Goal: Task Accomplishment & Management: Complete application form

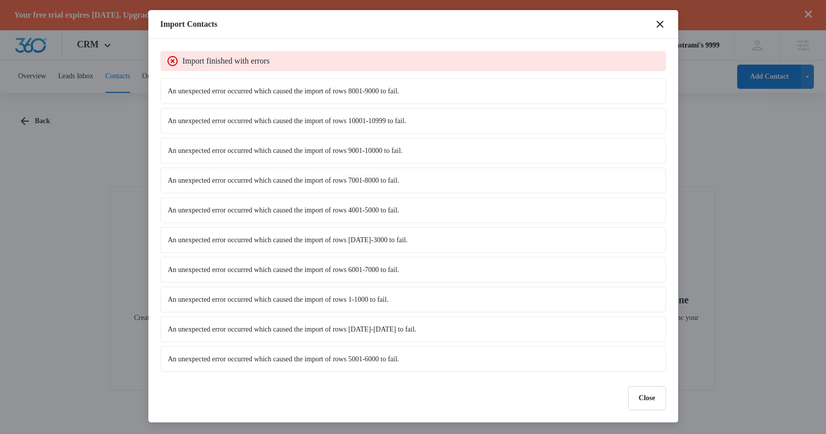
click at [650, 22] on div "Import Contacts" at bounding box center [413, 24] width 530 height 29
click at [668, 24] on div "Import Contacts" at bounding box center [413, 24] width 530 height 29
click at [663, 24] on icon "close" at bounding box center [660, 24] width 12 height 12
click at [658, 25] on icon "close" at bounding box center [660, 24] width 7 height 7
click at [641, 406] on button "Close" at bounding box center [647, 398] width 38 height 24
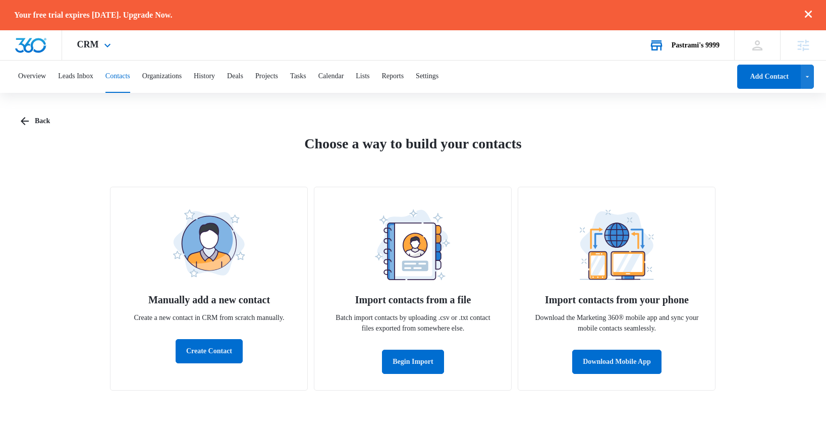
click at [672, 47] on div "Pastrami's 9999" at bounding box center [696, 45] width 48 height 8
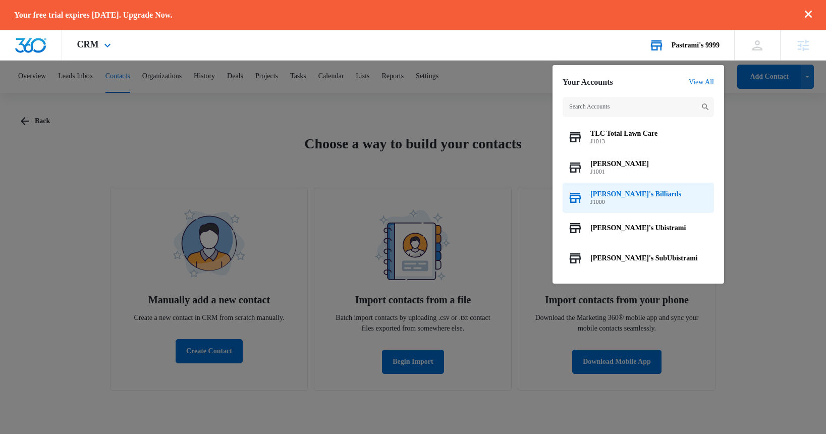
click at [621, 194] on span "[PERSON_NAME]'s Billiards" at bounding box center [636, 194] width 91 height 8
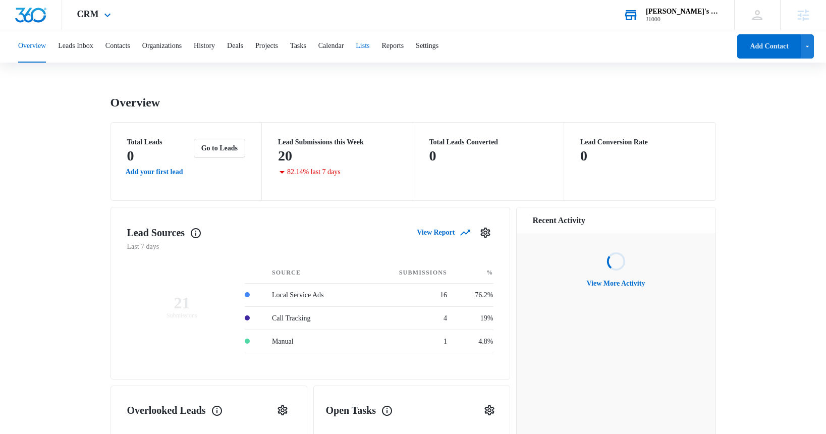
click at [370, 47] on button "Lists" at bounding box center [363, 46] width 14 height 32
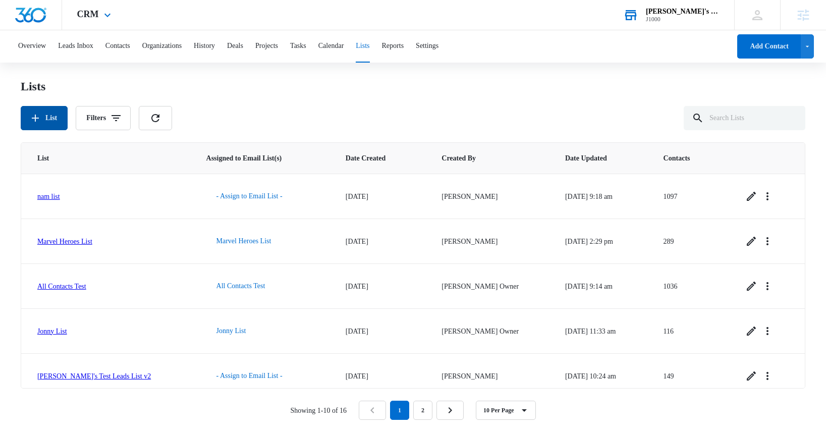
click at [50, 119] on button "List" at bounding box center [44, 118] width 47 height 24
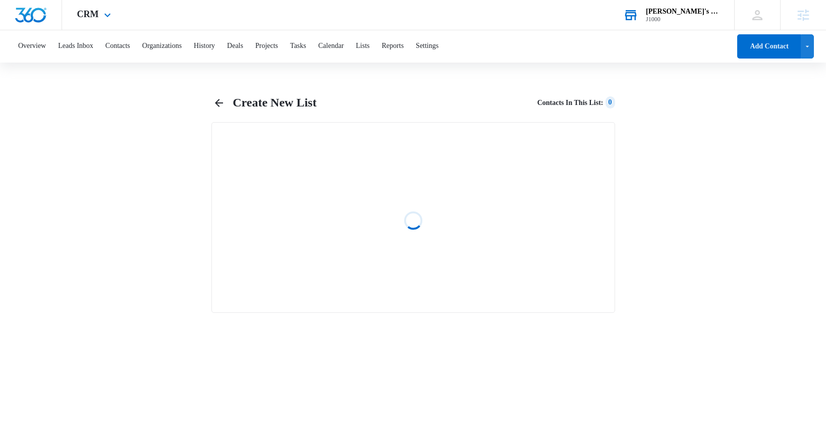
select select "31"
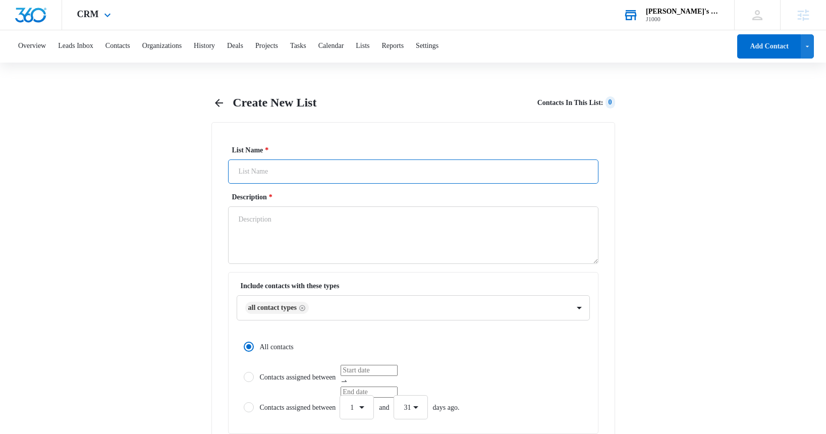
click at [267, 170] on input "List Name *" at bounding box center [413, 172] width 371 height 24
click at [305, 309] on icon "Remove All Contact Types" at bounding box center [302, 308] width 6 height 6
type input "Stage List"
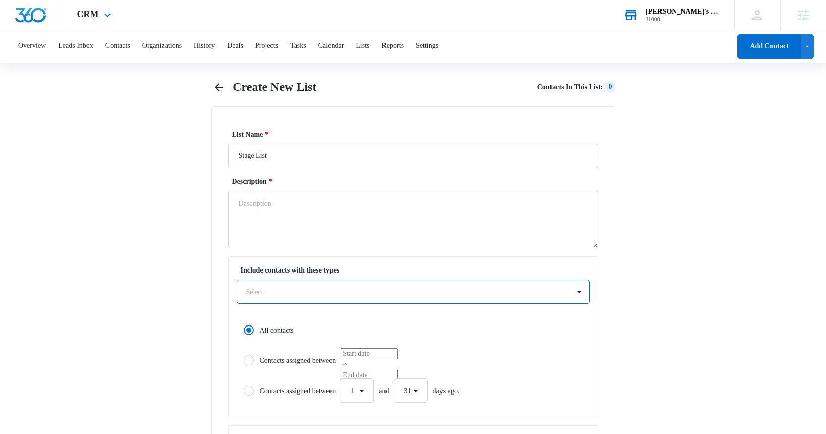
click at [308, 304] on div "option , selected. Select is focused ,type to refine list, press Down to open t…" at bounding box center [413, 292] width 353 height 24
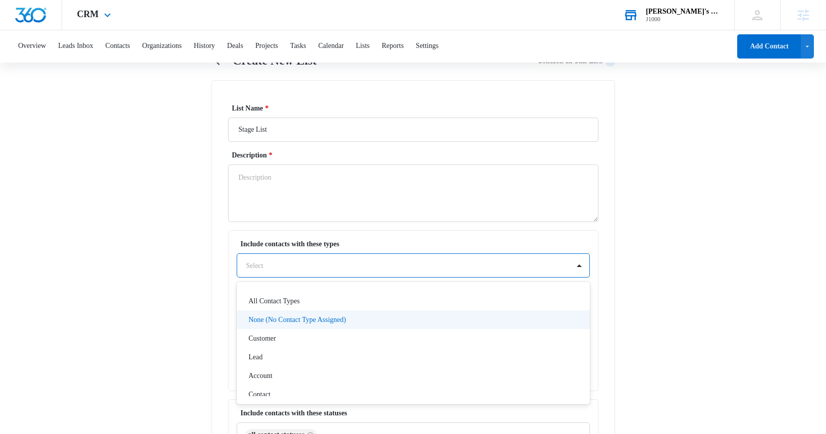
scroll to position [48, 0]
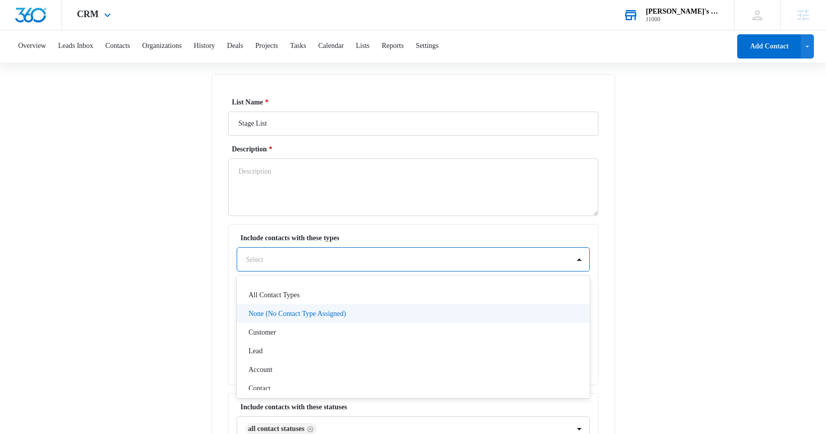
click at [296, 311] on p "None (No Contact Type Assigned)" at bounding box center [297, 313] width 97 height 11
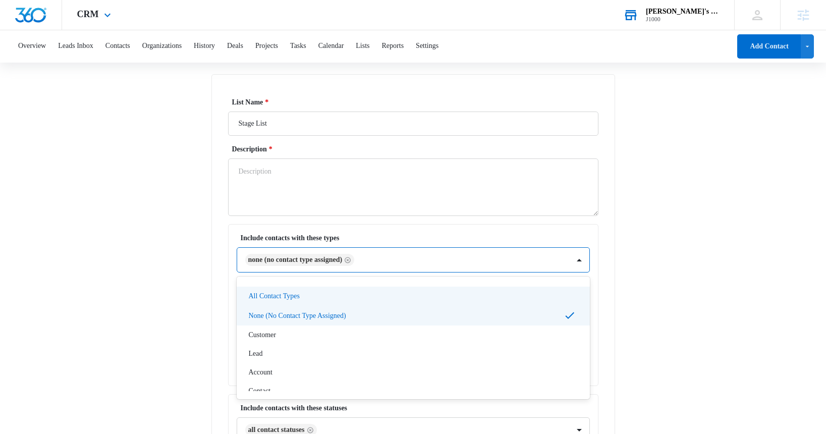
click at [389, 234] on label "Include contacts with these types" at bounding box center [417, 238] width 353 height 11
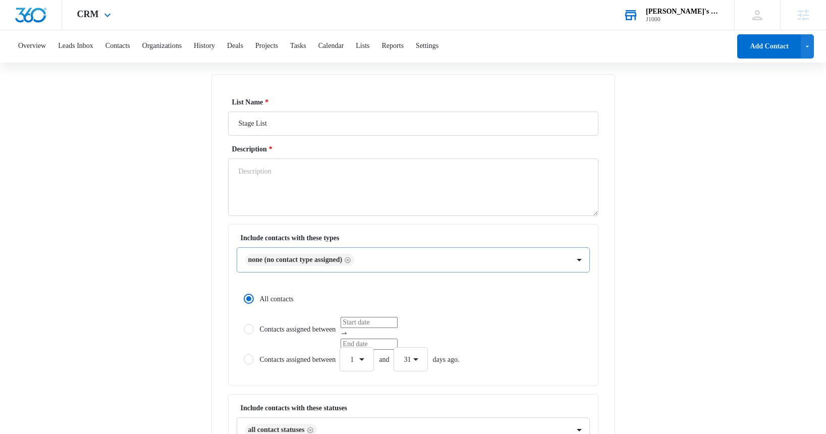
scroll to position [0, 0]
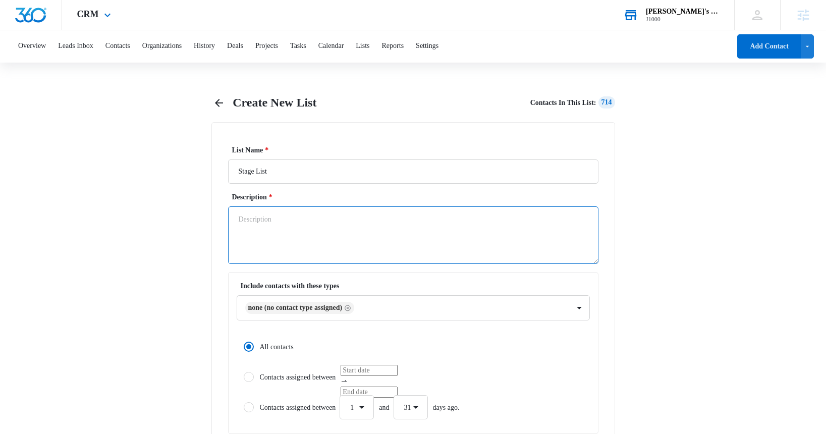
click at [300, 218] on textarea "Description *" at bounding box center [413, 235] width 371 height 58
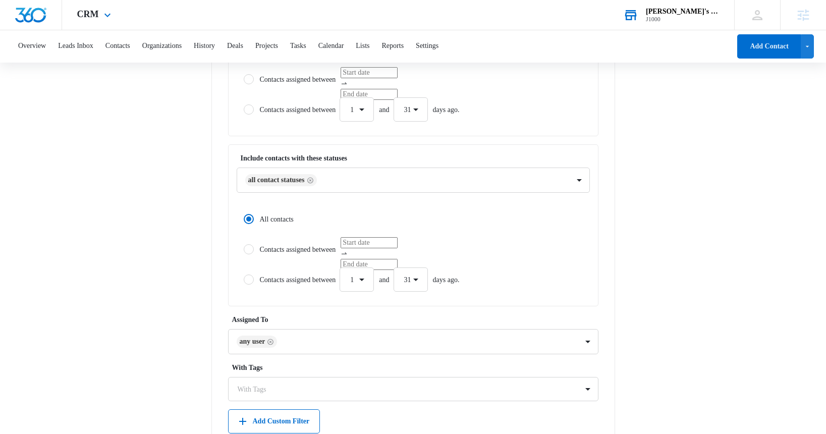
scroll to position [358, 0]
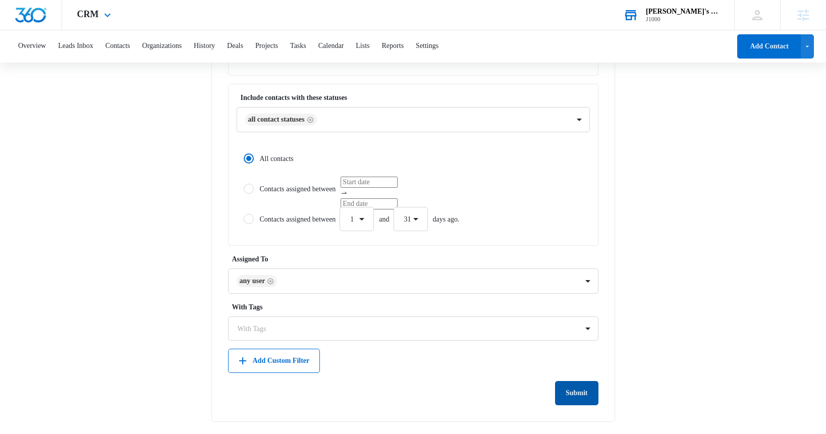
type textarea "none contact type"
click at [581, 394] on button "Submit" at bounding box center [576, 393] width 43 height 24
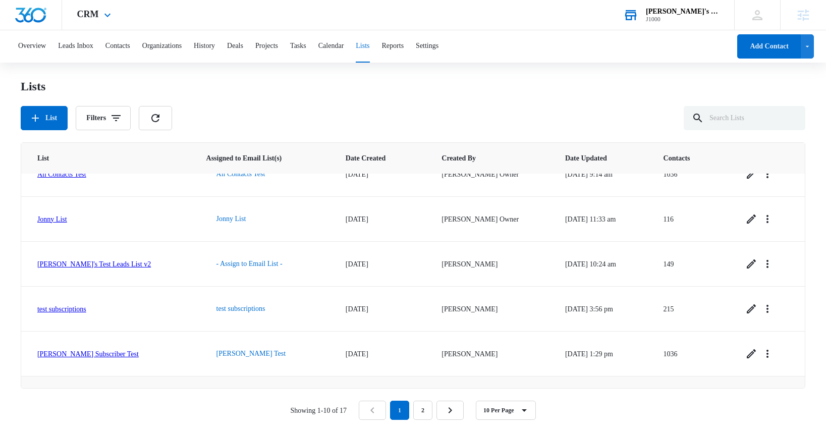
scroll to position [235, 0]
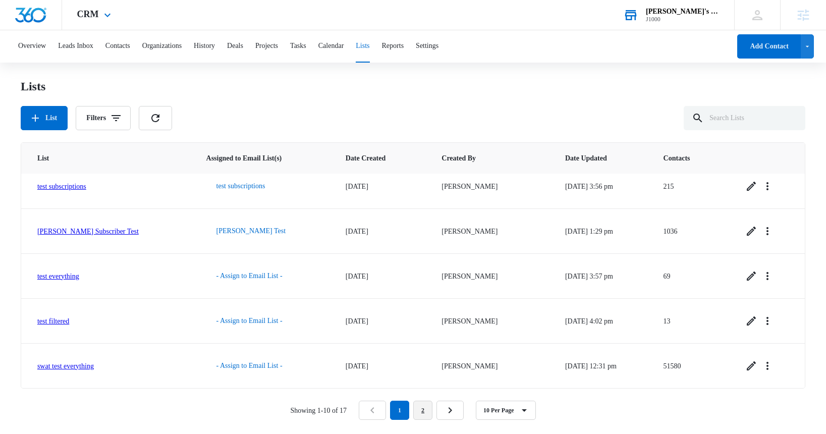
click at [428, 409] on link "2" at bounding box center [422, 410] width 19 height 19
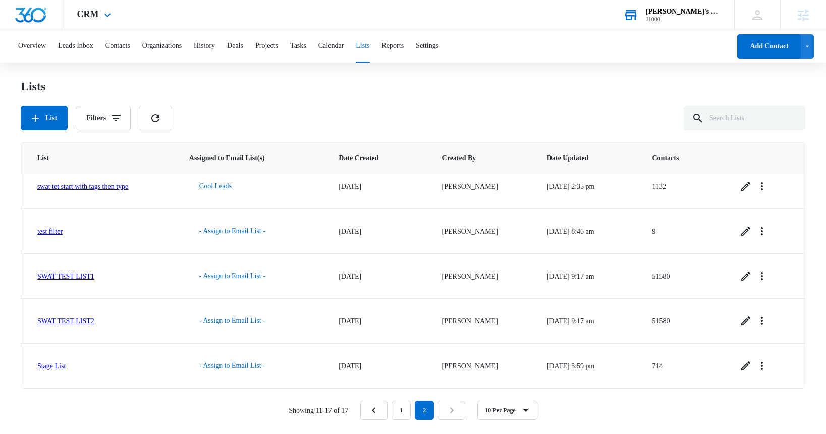
scroll to position [100, 0]
click at [768, 365] on icon "Overflow Menu" at bounding box center [762, 366] width 12 height 12
click at [739, 326] on div "View List Log" at bounding box center [732, 322] width 41 height 7
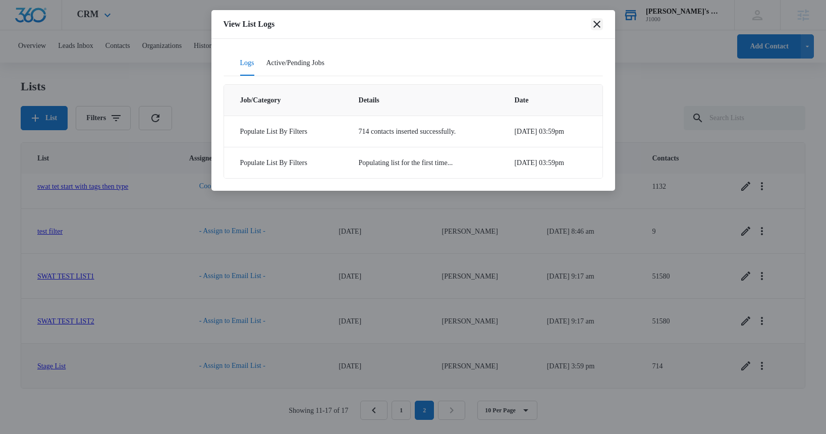
click at [598, 25] on icon "close" at bounding box center [597, 24] width 7 height 7
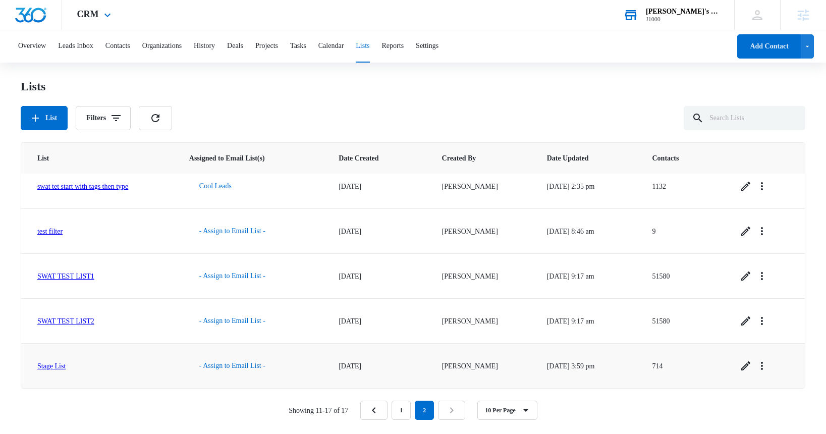
click at [55, 364] on link "Stage List" at bounding box center [51, 366] width 28 height 8
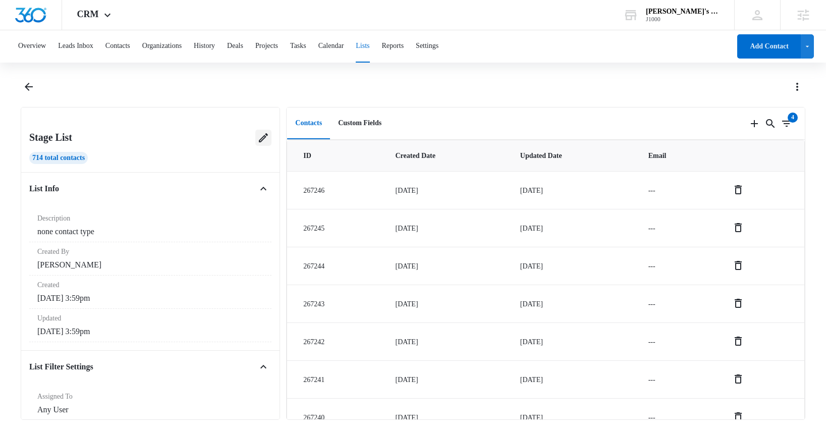
click at [266, 139] on icon at bounding box center [263, 138] width 12 height 12
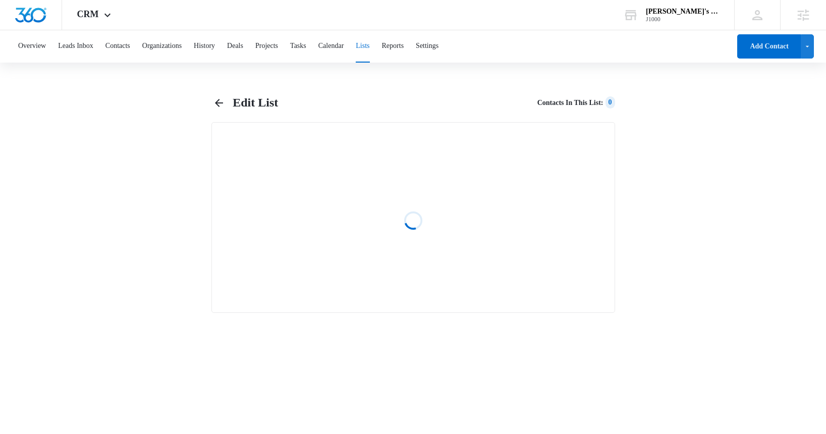
select select "31"
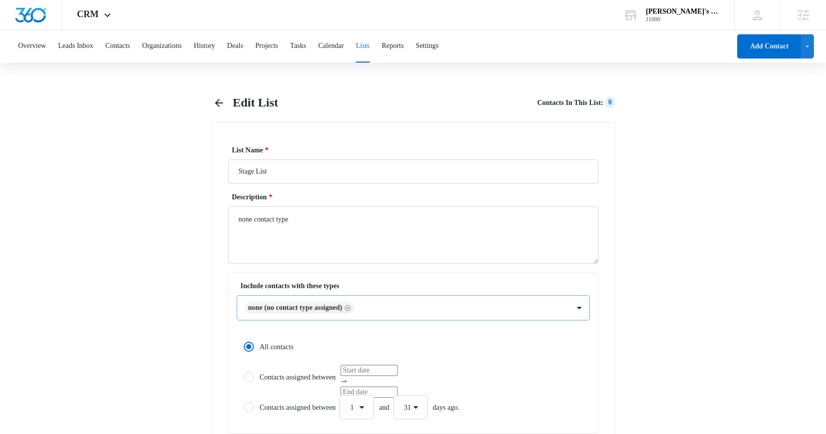
click at [351, 308] on icon "Remove None (No Contact Type Assigned)" at bounding box center [347, 308] width 7 height 8
click at [363, 308] on div "option , selected. Select is focused ,type to refine list, press Down to open t…" at bounding box center [413, 307] width 353 height 24
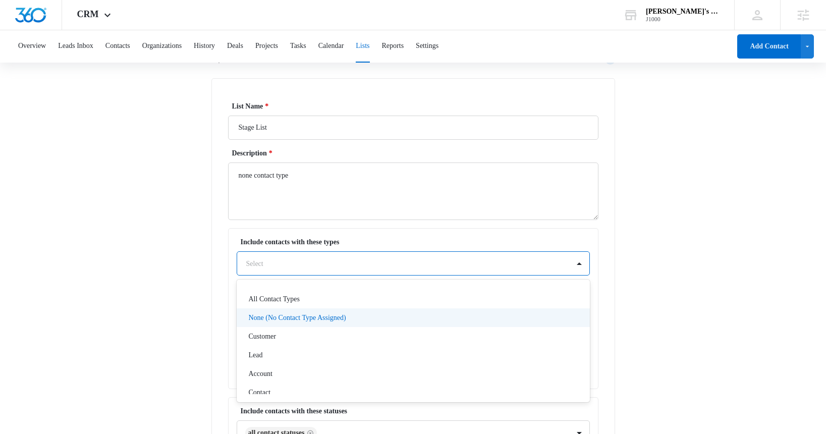
scroll to position [48, 0]
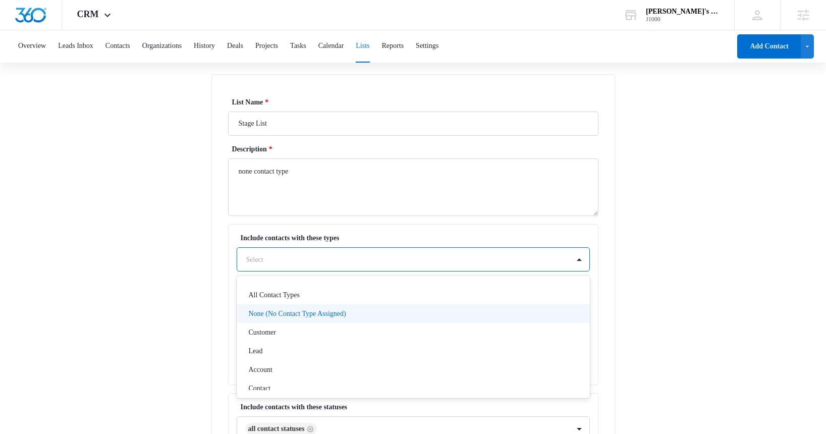
click at [338, 311] on p "None (No Contact Type Assigned)" at bounding box center [297, 313] width 97 height 11
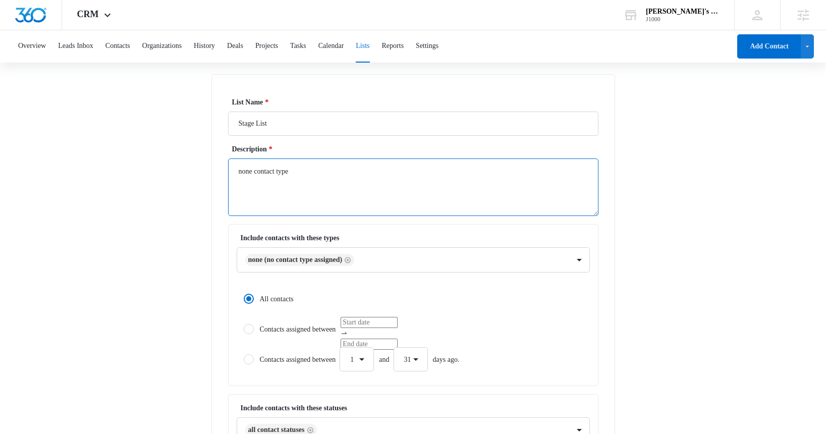
click at [415, 211] on textarea "none contact type" at bounding box center [413, 188] width 371 height 58
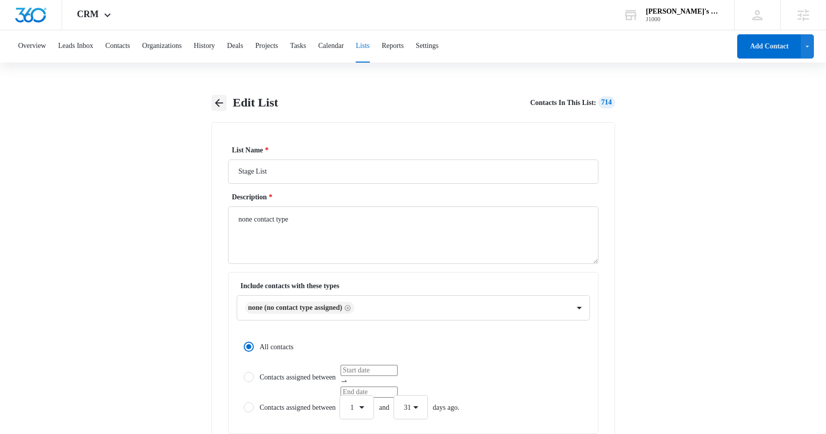
click at [221, 102] on icon "button" at bounding box center [219, 103] width 8 height 8
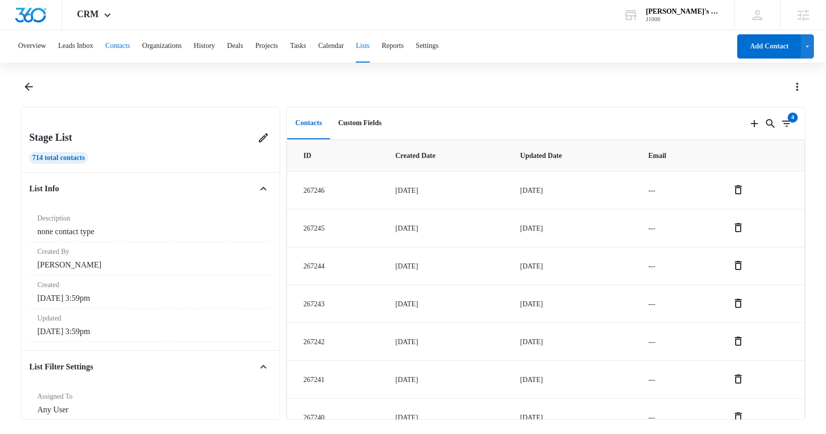
click at [130, 46] on button "Contacts" at bounding box center [118, 46] width 25 height 32
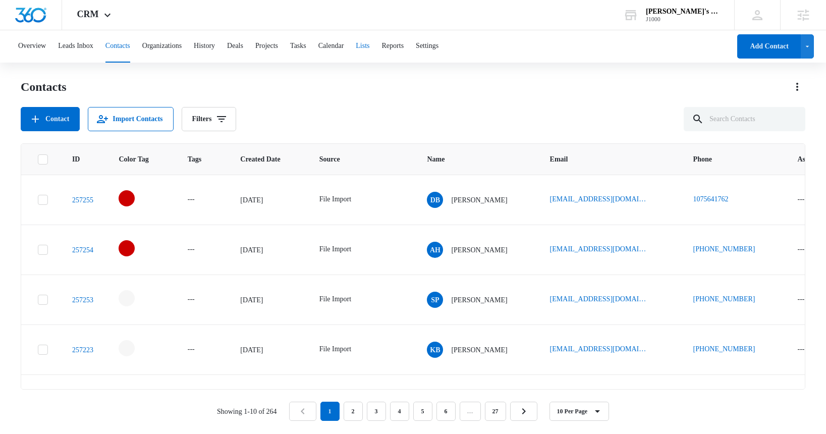
click at [370, 46] on button "Lists" at bounding box center [363, 46] width 14 height 32
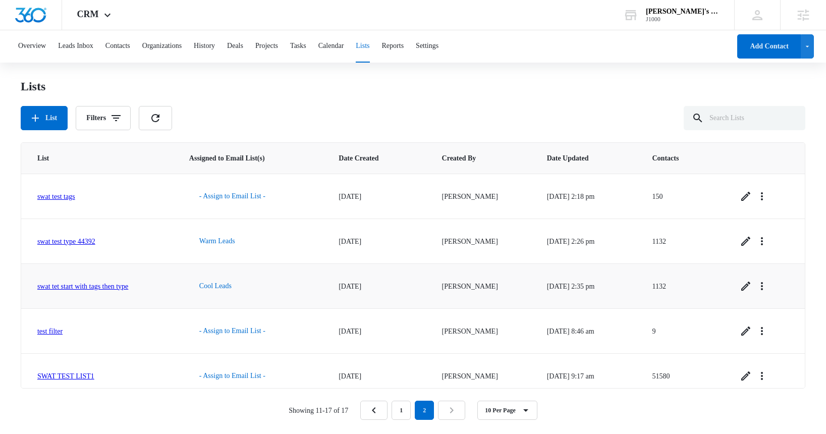
scroll to position [100, 0]
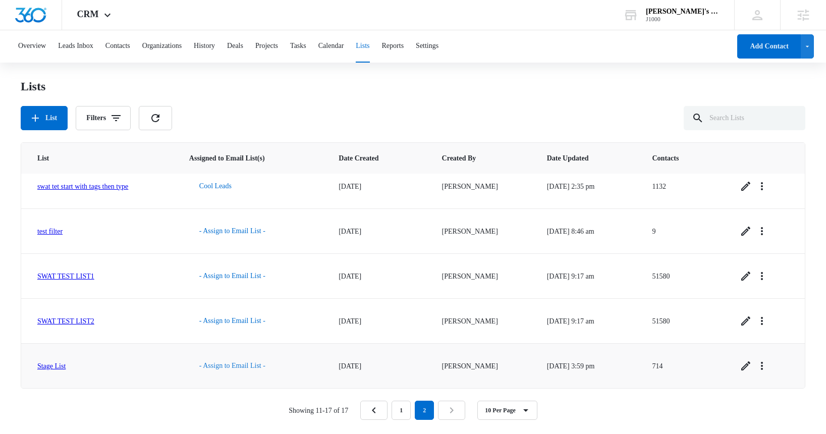
click at [243, 368] on button "- Assign to Email List -" at bounding box center [232, 366] width 86 height 24
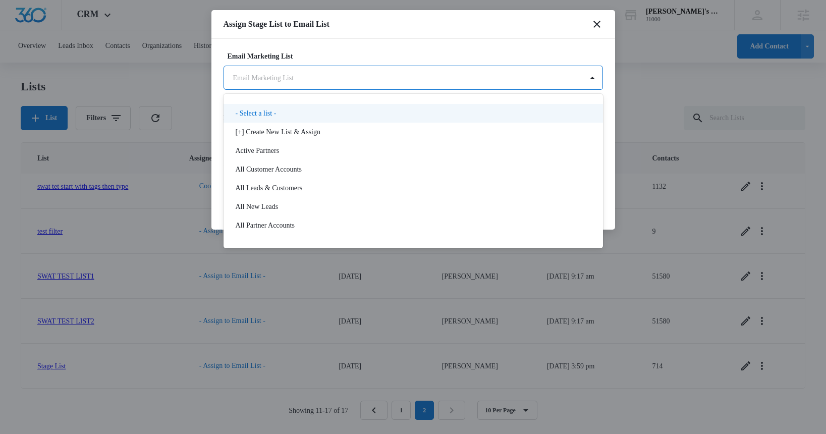
click at [288, 78] on body "CRM Apps Reputation Websites Forms CRM Email Social Shop Payments POS Content A…" at bounding box center [413, 216] width 826 height 432
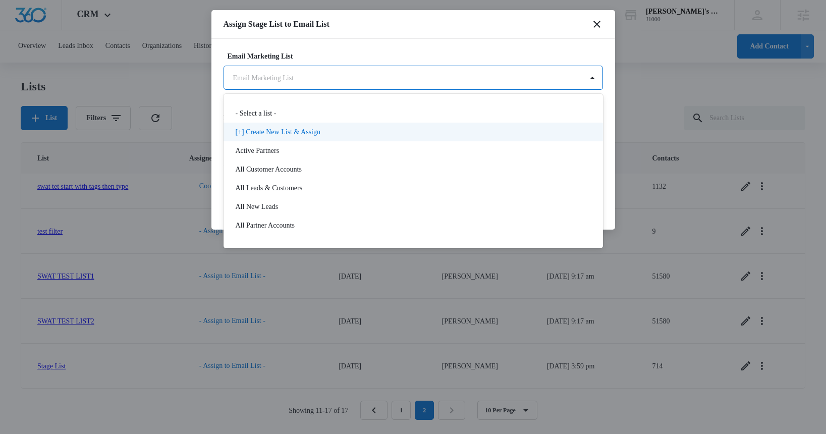
click at [276, 129] on p "[+] Create New List & Assign" at bounding box center [278, 132] width 85 height 11
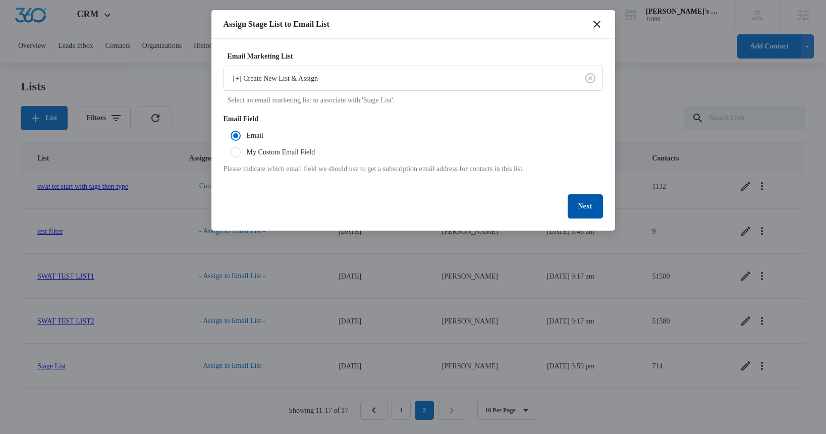
click at [585, 204] on button "Next" at bounding box center [585, 206] width 35 height 24
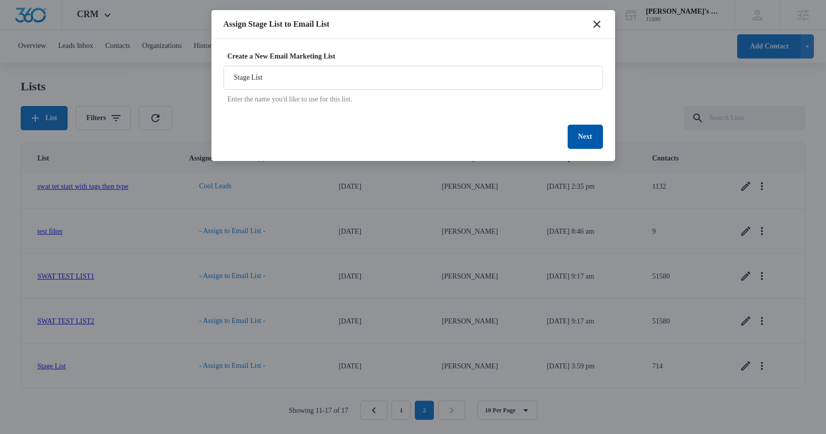
click at [585, 136] on button "Next" at bounding box center [585, 137] width 35 height 24
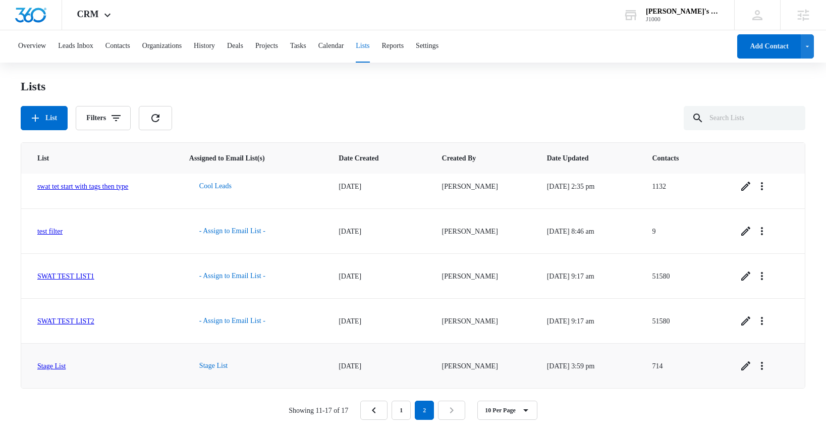
click at [56, 371] on td "Stage List" at bounding box center [99, 365] width 156 height 45
click at [55, 367] on link "Stage List" at bounding box center [51, 366] width 28 height 8
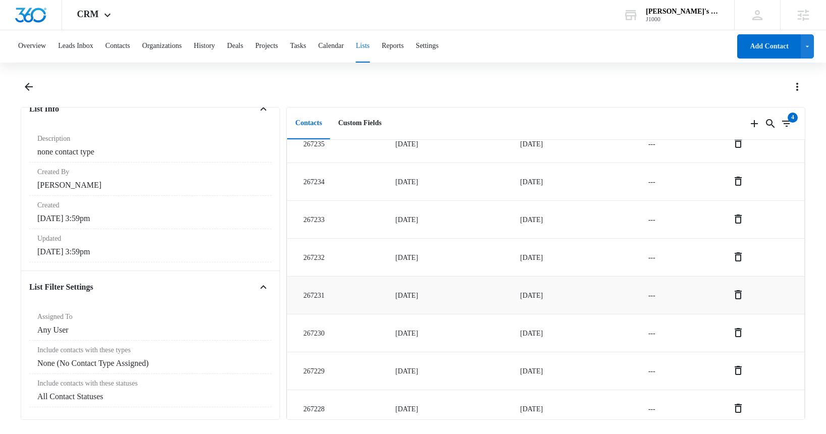
scroll to position [725, 0]
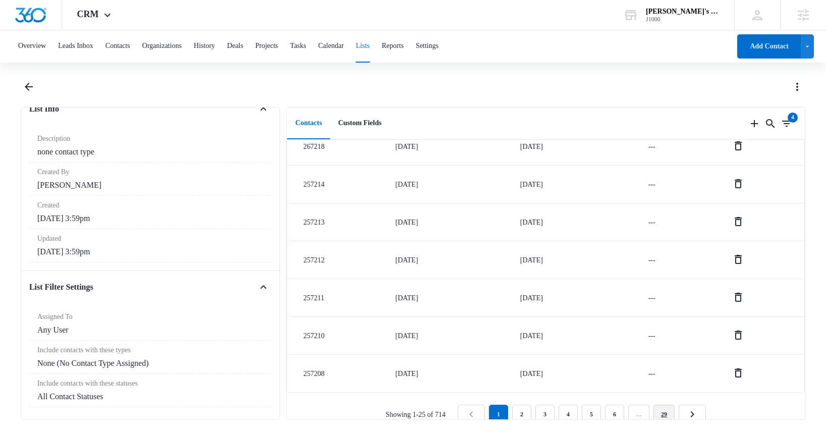
click at [674, 405] on link "29" at bounding box center [664, 414] width 21 height 19
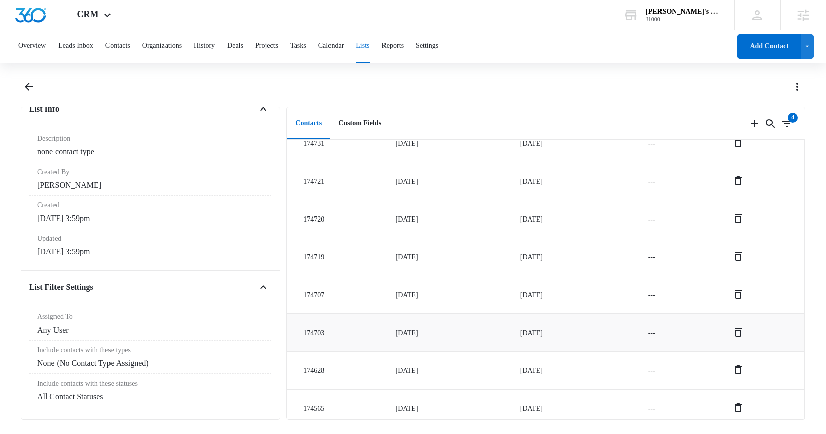
scroll to position [314, 0]
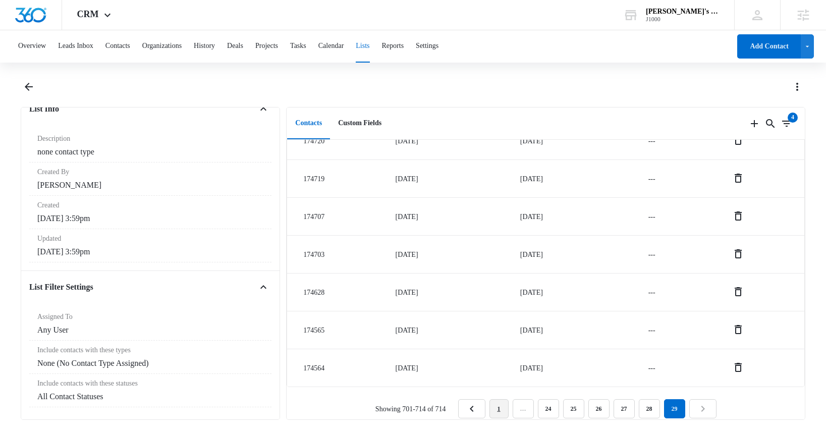
click at [499, 399] on link "1" at bounding box center [499, 408] width 19 height 19
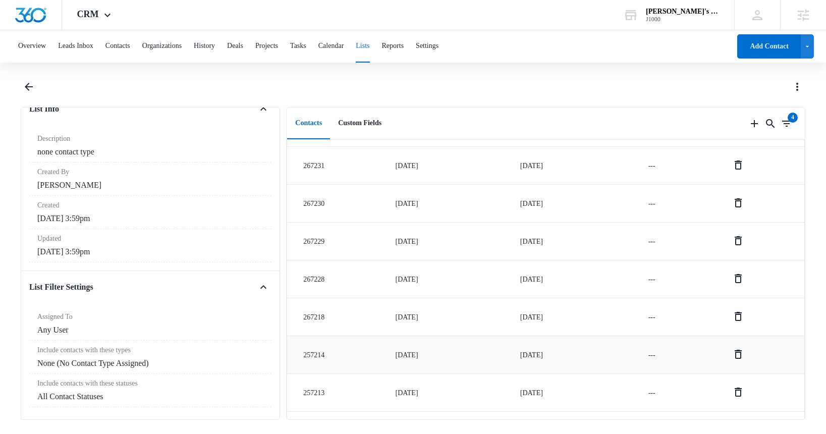
scroll to position [725, 0]
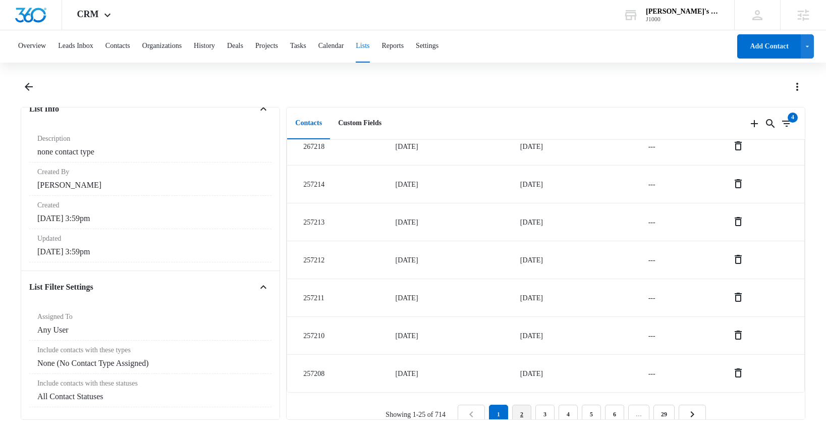
click at [526, 405] on link "2" at bounding box center [521, 414] width 19 height 19
click at [554, 405] on link "3" at bounding box center [547, 414] width 19 height 19
click at [576, 405] on link "4" at bounding box center [570, 414] width 19 height 19
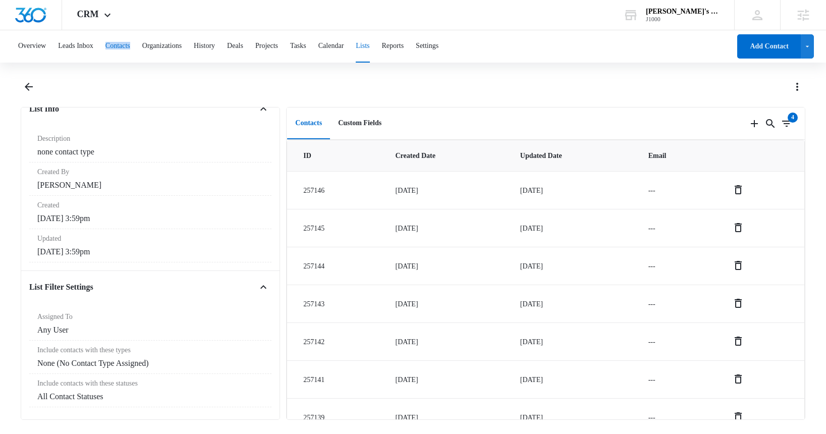
click at [125, 47] on button "Contacts" at bounding box center [118, 46] width 25 height 32
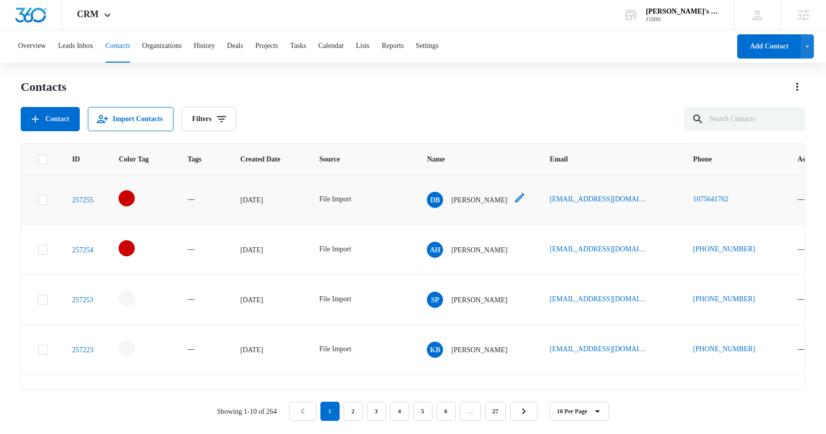
click at [495, 201] on p "[PERSON_NAME]" at bounding box center [479, 200] width 56 height 11
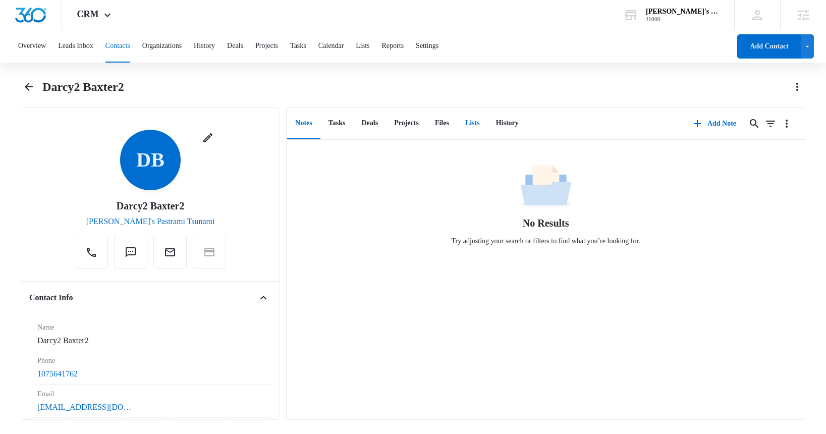
click at [488, 121] on button "Lists" at bounding box center [472, 123] width 31 height 31
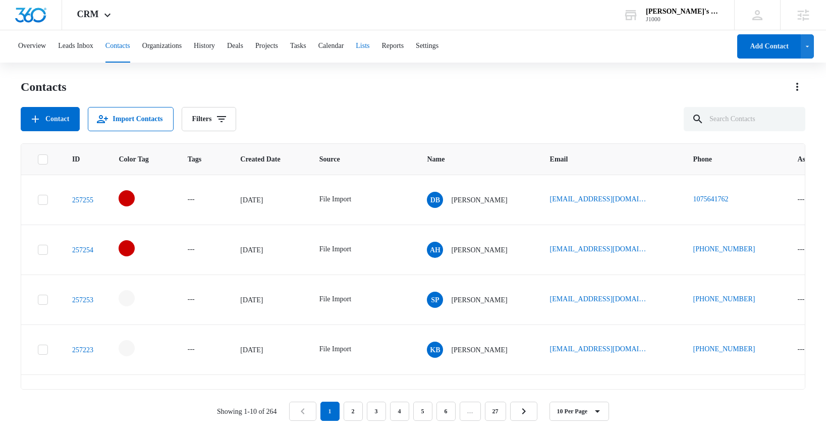
click at [370, 47] on button "Lists" at bounding box center [363, 46] width 14 height 32
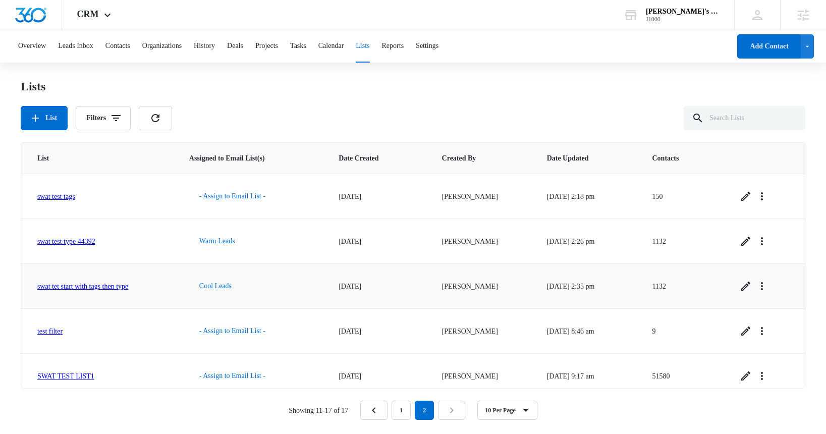
scroll to position [100, 0]
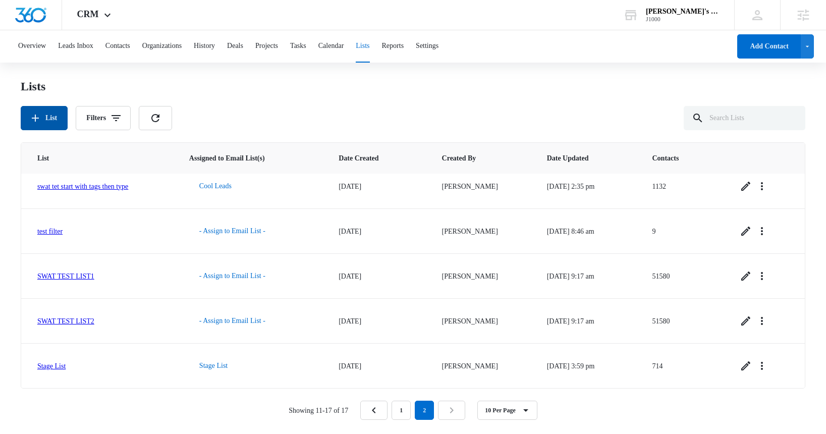
click at [56, 114] on button "List" at bounding box center [44, 118] width 47 height 24
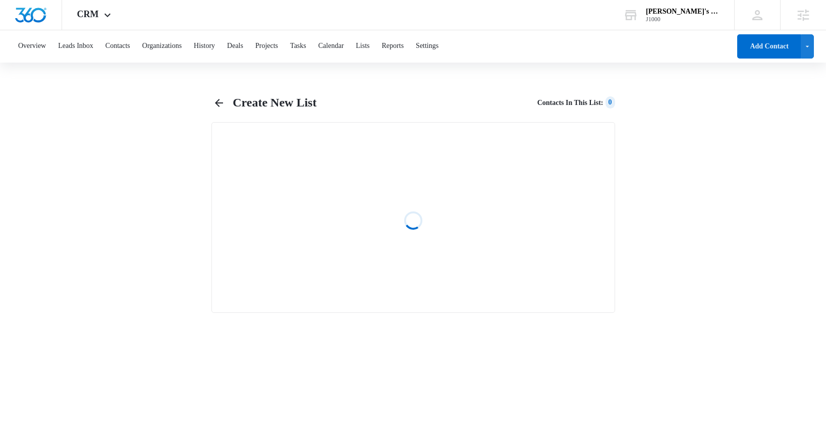
select select "31"
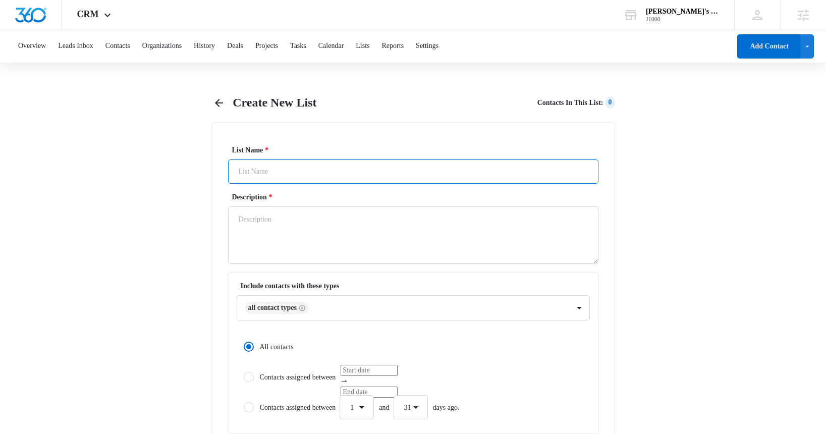
click at [286, 165] on input "List Name *" at bounding box center [413, 172] width 371 height 24
type input "Stage All"
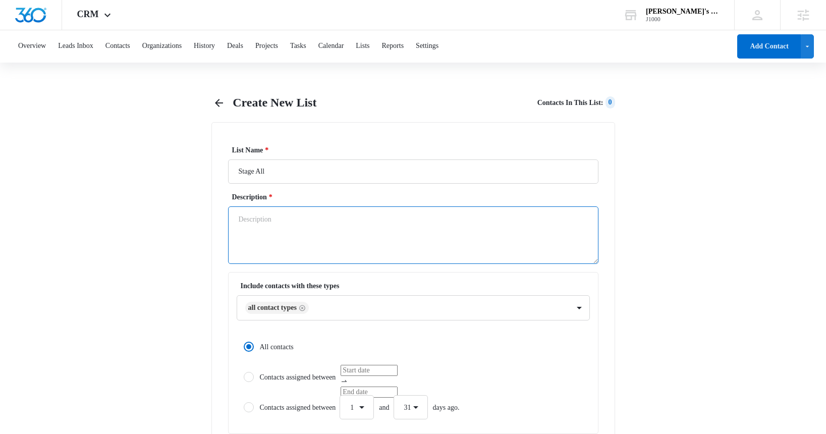
click at [282, 227] on textarea "Description *" at bounding box center [413, 235] width 371 height 58
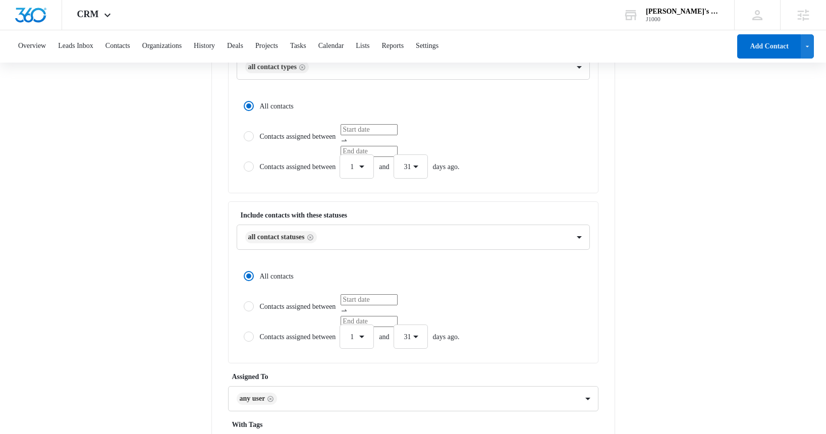
scroll to position [358, 0]
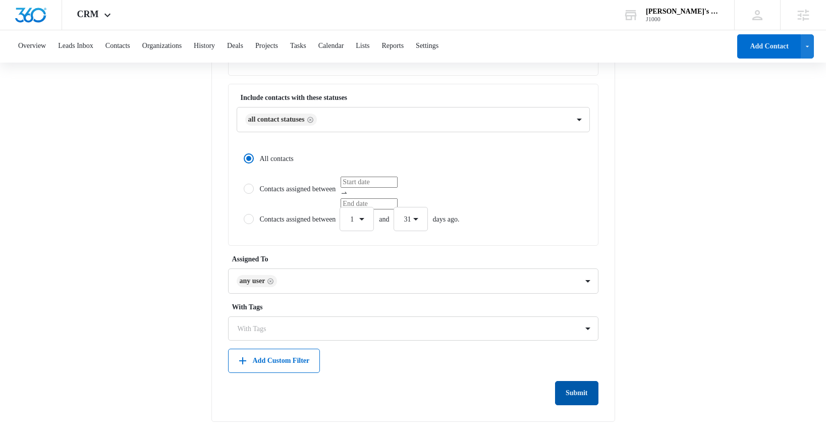
type textarea "all"
click at [584, 395] on button "Submit" at bounding box center [576, 393] width 43 height 24
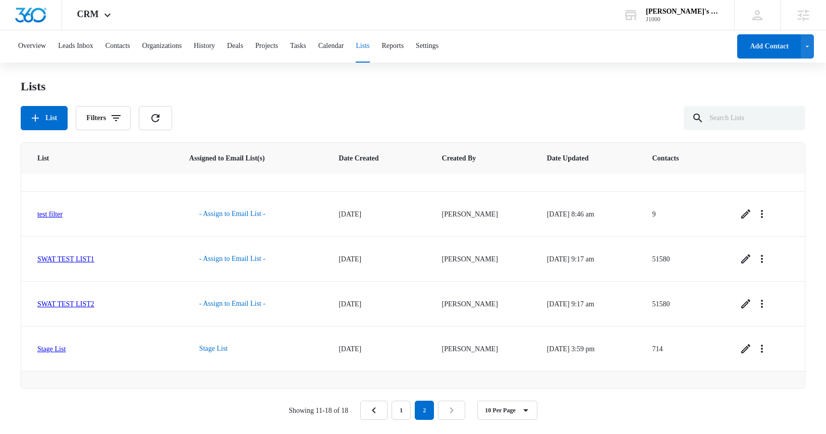
scroll to position [145, 0]
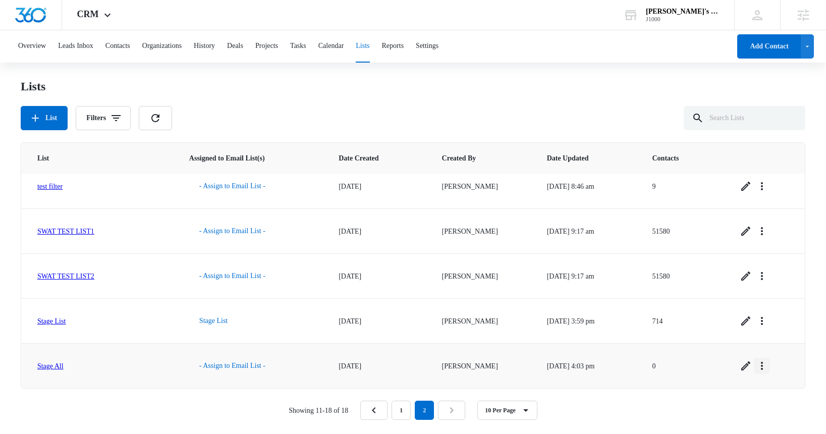
click at [768, 365] on icon "Overflow Menu" at bounding box center [762, 366] width 12 height 12
click at [734, 321] on div "View List Log" at bounding box center [732, 322] width 41 height 7
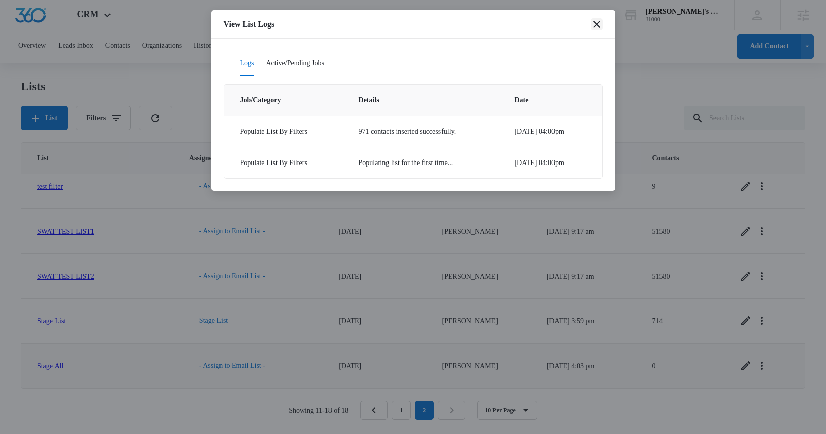
click at [598, 27] on icon "close" at bounding box center [597, 24] width 12 height 12
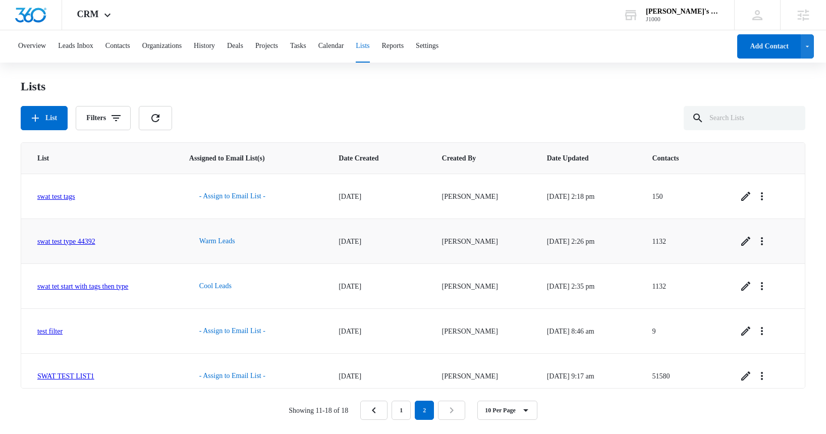
scroll to position [145, 0]
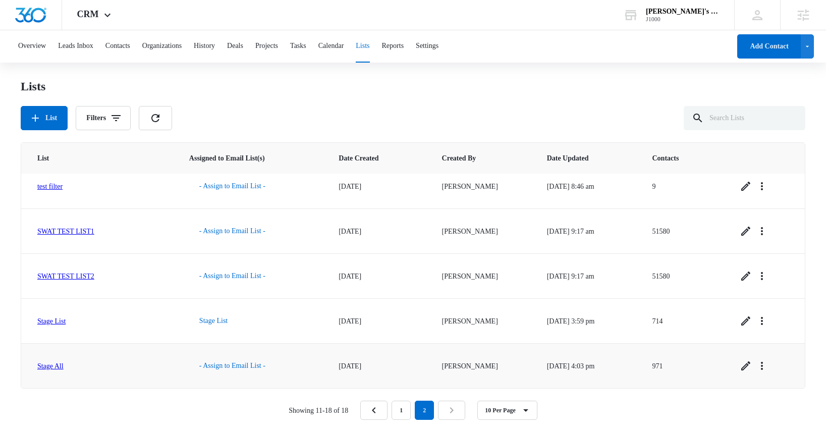
click at [48, 365] on link "Stage All" at bounding box center [50, 366] width 26 height 8
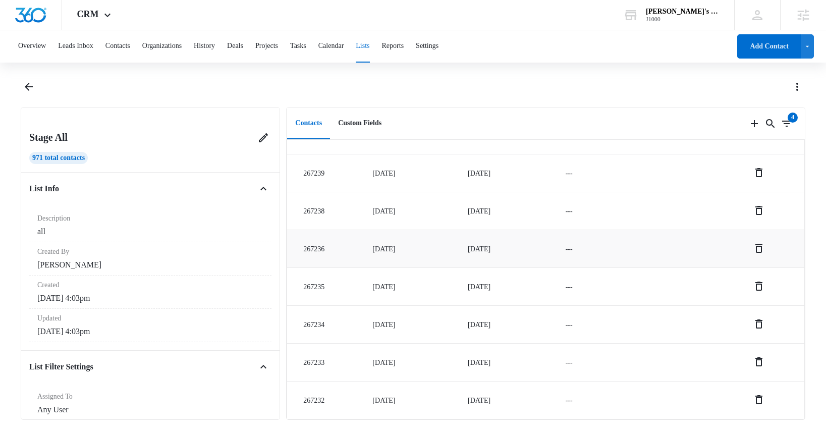
scroll to position [725, 0]
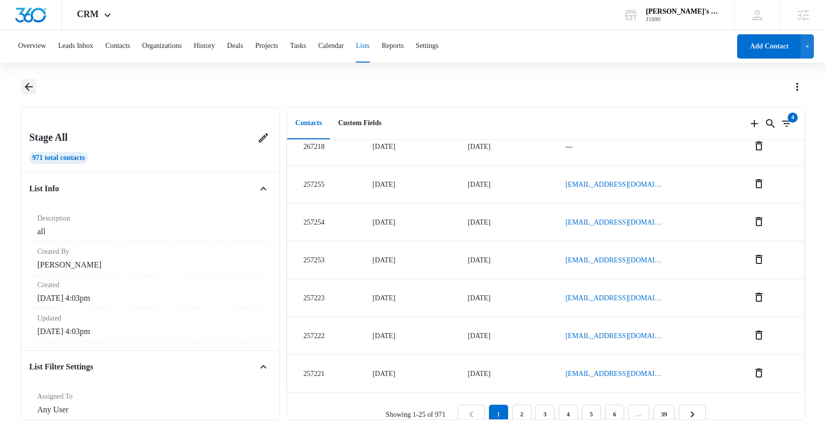
click at [32, 88] on icon "Back" at bounding box center [29, 87] width 12 height 12
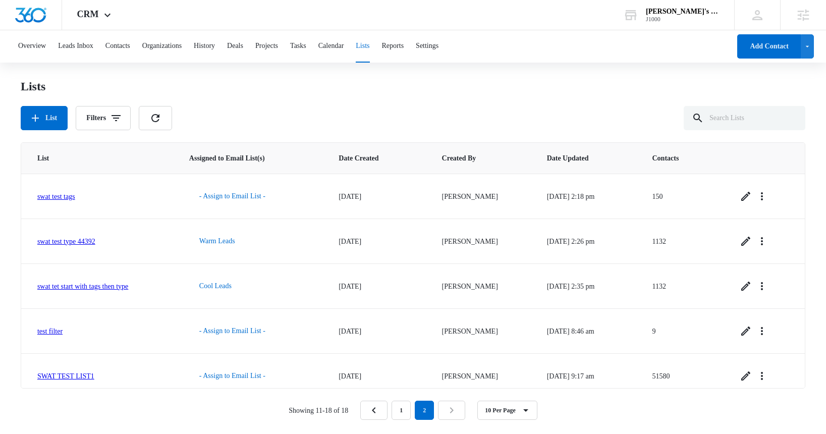
scroll to position [145, 0]
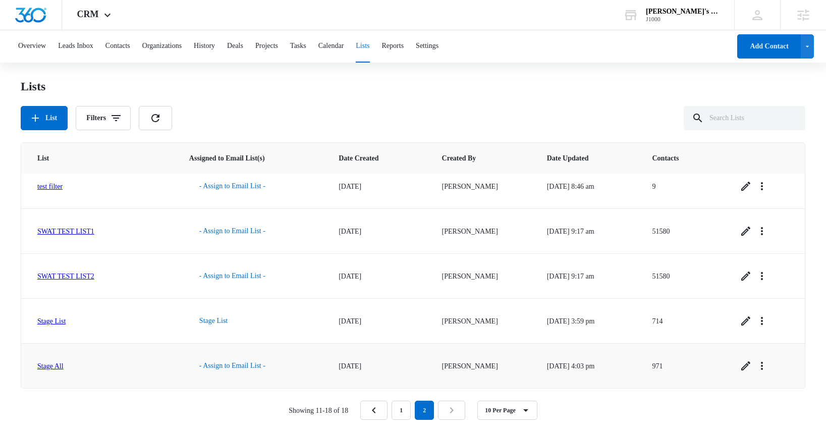
click at [54, 365] on link "Stage All" at bounding box center [50, 366] width 26 height 8
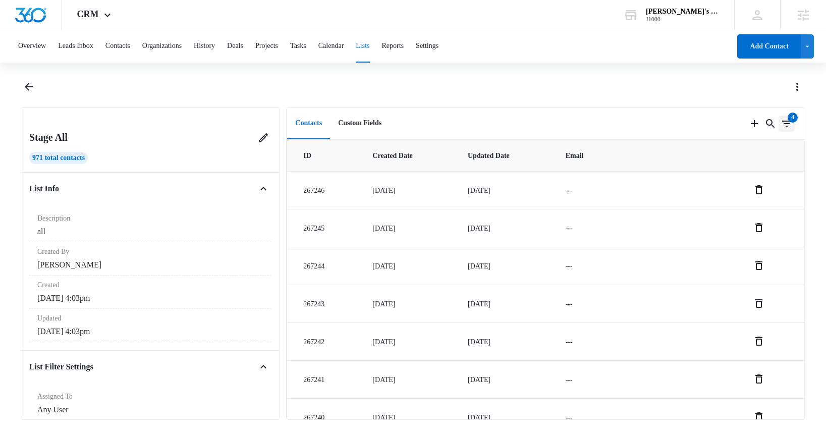
click at [786, 124] on icon "Filters" at bounding box center [787, 124] width 12 height 12
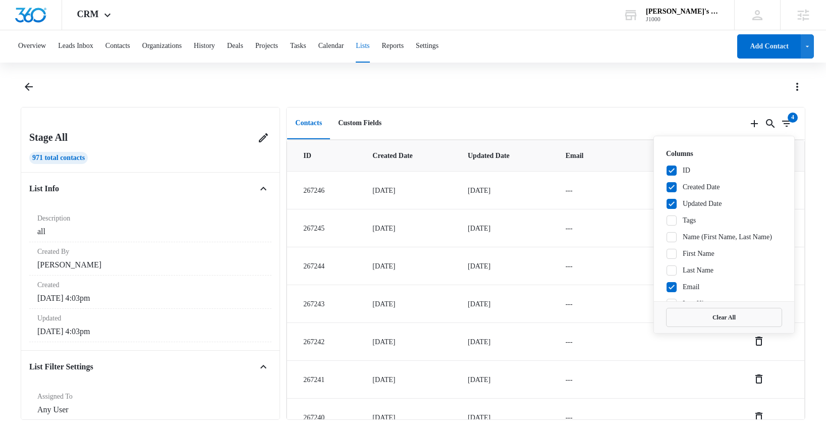
click at [674, 242] on icon at bounding box center [671, 237] width 9 height 9
click at [667, 237] on input "Name (First Name, Last Name)" at bounding box center [666, 237] width 1 height 1
checkbox input "true"
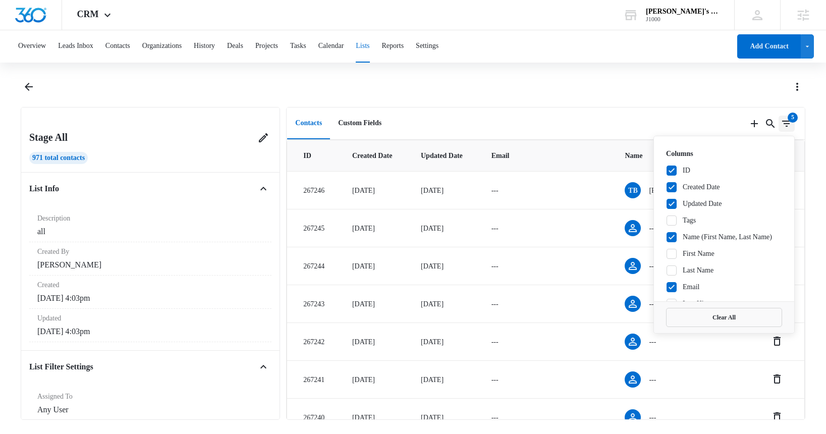
click at [791, 124] on icon "Filters" at bounding box center [787, 124] width 12 height 12
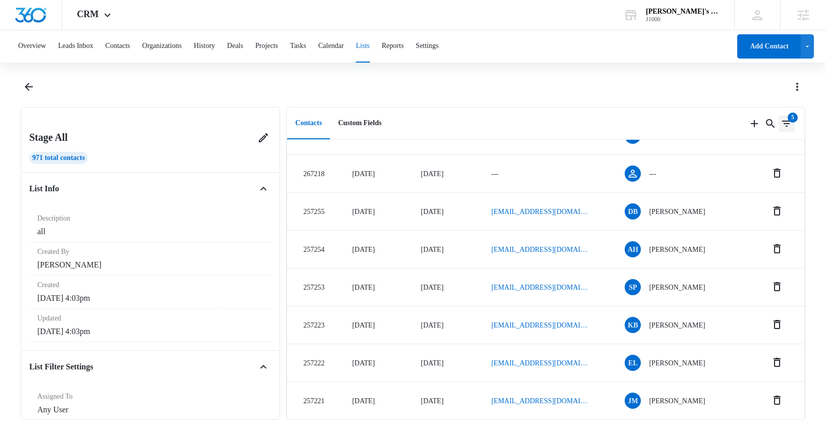
scroll to position [725, 0]
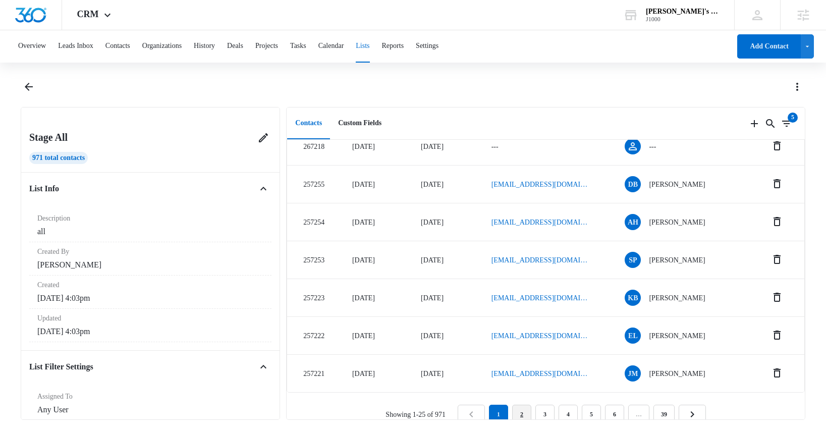
click at [528, 405] on link "2" at bounding box center [521, 414] width 19 height 19
